Goal: Task Accomplishment & Management: Use online tool/utility

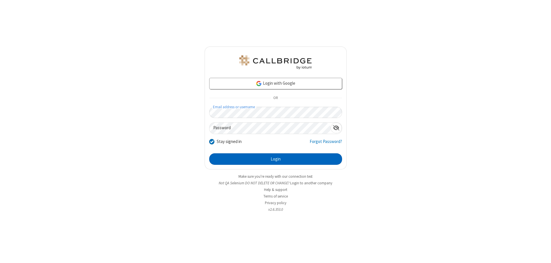
click at [275, 159] on button "Login" at bounding box center [275, 158] width 133 height 11
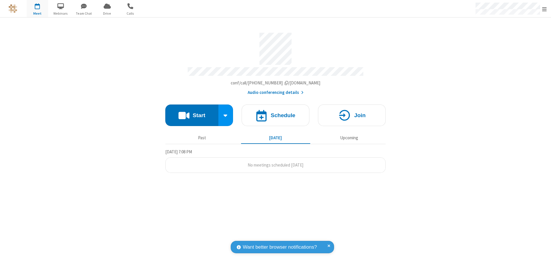
click at [192, 112] on button "Start" at bounding box center [191, 115] width 53 height 22
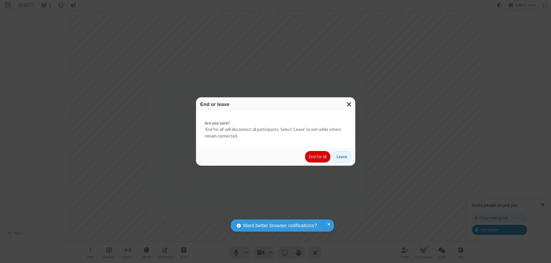
click at [318, 157] on button "End for all" at bounding box center [317, 156] width 25 height 11
